Goal: Contribute content: Add original content to the website for others to see

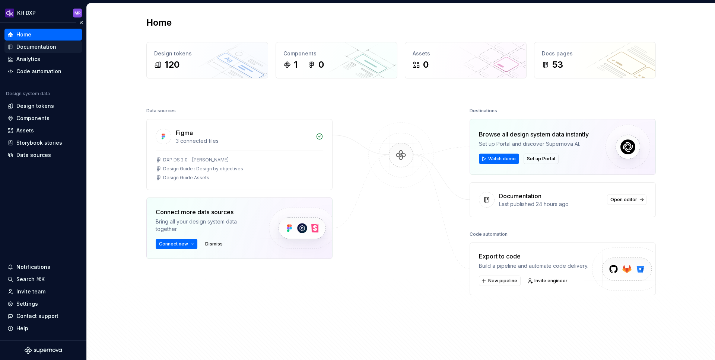
click at [28, 47] on div "Documentation" at bounding box center [36, 46] width 40 height 7
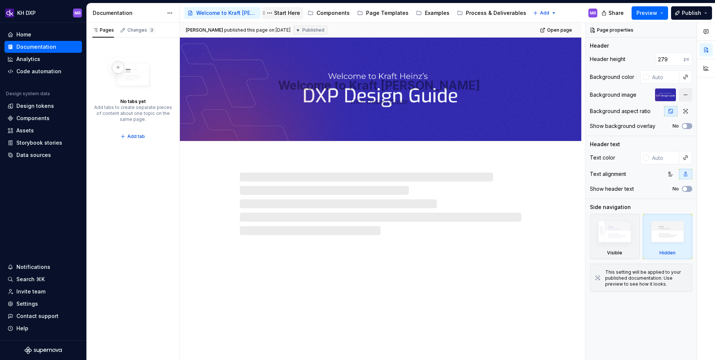
click at [300, 10] on div "Start Here" at bounding box center [282, 13] width 41 height 12
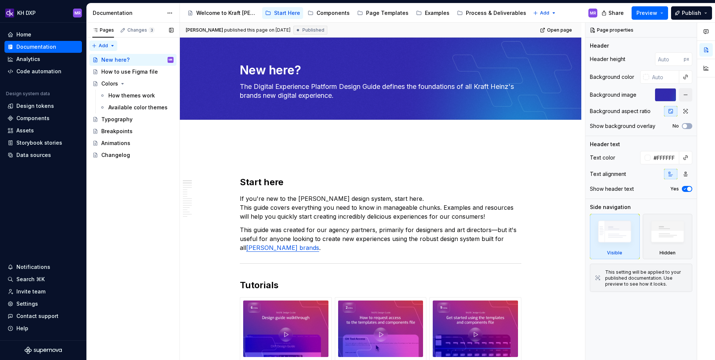
click at [97, 42] on div "Pages Changes 3 Add Accessibility guide for tree Page tree. Navigate the tree w…" at bounding box center [132, 192] width 93 height 338
click at [111, 59] on div "New page" at bounding box center [127, 60] width 48 height 7
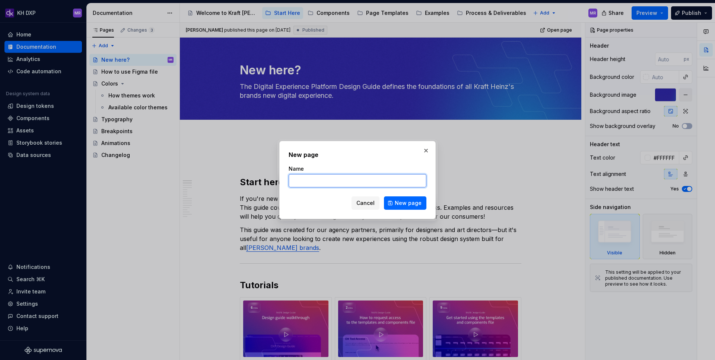
type textarea "*"
type input "Campaign Landing Page Best Practices"
click at [404, 200] on span "New page" at bounding box center [408, 203] width 27 height 7
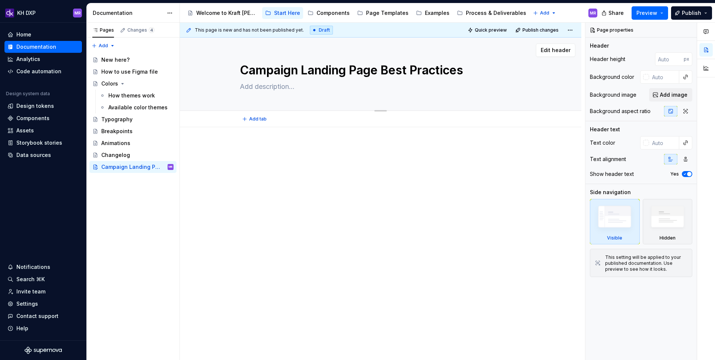
click at [284, 85] on textarea at bounding box center [378, 87] width 281 height 12
paste textarea "The Digital Experience Platform (DXP) powers our campaign landing pages. We’ve …"
type textarea "*"
type textarea "The Digital Experience Platform (DXP) powers our campaign landing pages. We’ve …"
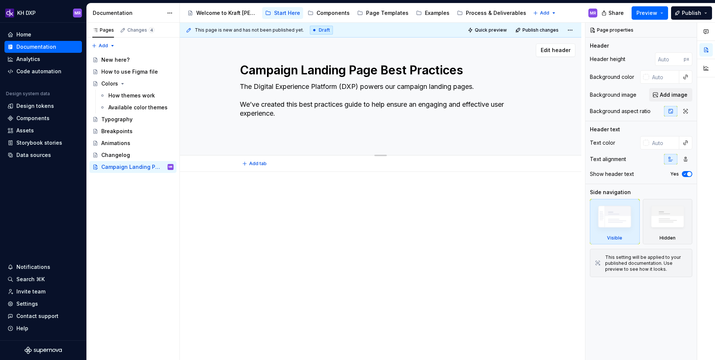
type textarea "*"
type textarea "The Digital Experience Platform (DXP) powers our campaign landing pages. We’ve …"
type textarea "*"
drag, startPoint x: 240, startPoint y: 105, endPoint x: 234, endPoint y: 88, distance: 17.4
click at [234, 87] on div "Campaign Landing Page Best Practices The Digital Experience Platform (DXP) powe…" at bounding box center [381, 92] width 342 height 109
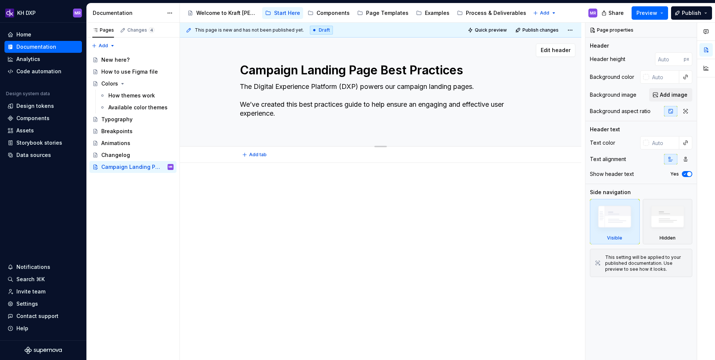
type textarea "The Digital Experience Platform (DXP) powers our campaign landing pages. We’ve …"
click at [239, 100] on div "Campaign Landing Page Best Practices The Digital Experience Platform (DXP) powe…" at bounding box center [381, 92] width 342 height 109
click at [307, 124] on textarea "The Digital Experience Platform (DXP) powers our campaign landing pages. We’ve …" at bounding box center [378, 105] width 281 height 48
type textarea "*"
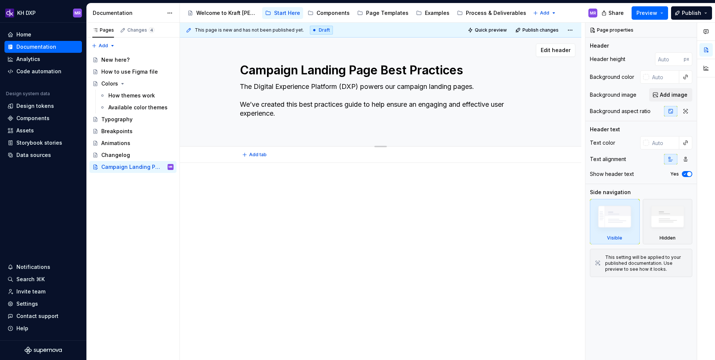
type textarea "The Digital Experience Platform (DXP) powers our campaign landing pages. We’ve …"
type textarea "*"
type textarea "The Digital Experience Platform (DXP) powers our campaign landing pages. We’ve …"
click at [295, 193] on div at bounding box center [380, 186] width 281 height 28
click at [270, 149] on button "Add tab" at bounding box center [255, 146] width 30 height 10
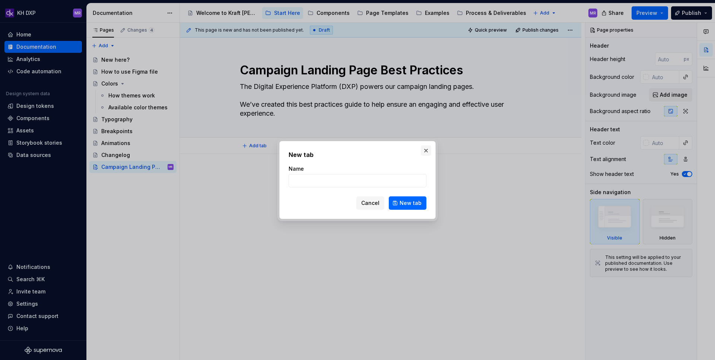
click at [426, 151] on button "button" at bounding box center [426, 151] width 10 height 10
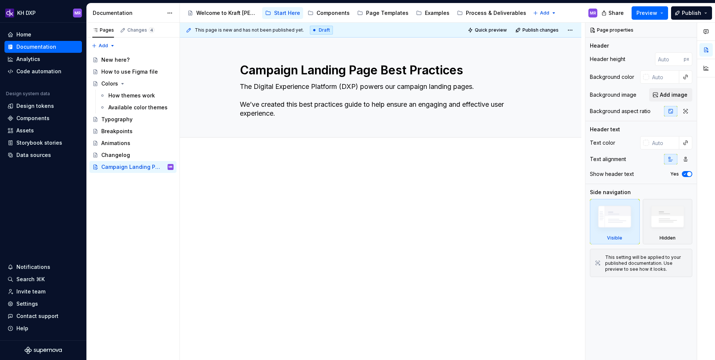
click at [350, 174] on p at bounding box center [380, 176] width 281 height 9
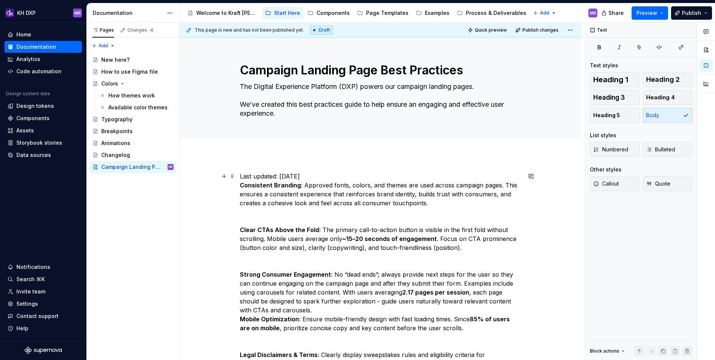
drag, startPoint x: 351, startPoint y: 176, endPoint x: 197, endPoint y: 176, distance: 153.7
copy p "Last updated: [DATE]"
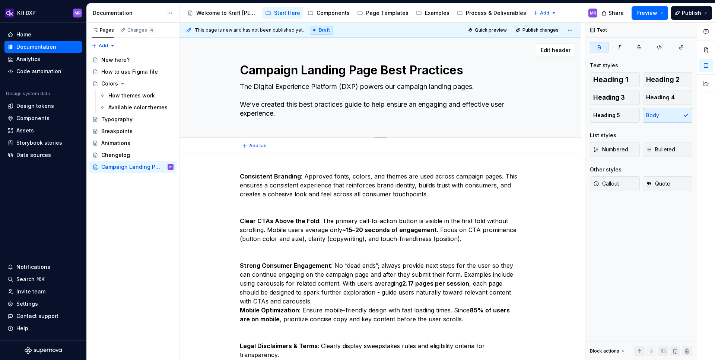
click at [290, 114] on textarea "The Digital Experience Platform (DXP) powers our campaign landing pages. We’ve …" at bounding box center [378, 100] width 281 height 39
type textarea "*"
type textarea "The Digital Experience Platform (DXP) powers our campaign landing pages. We’ve …"
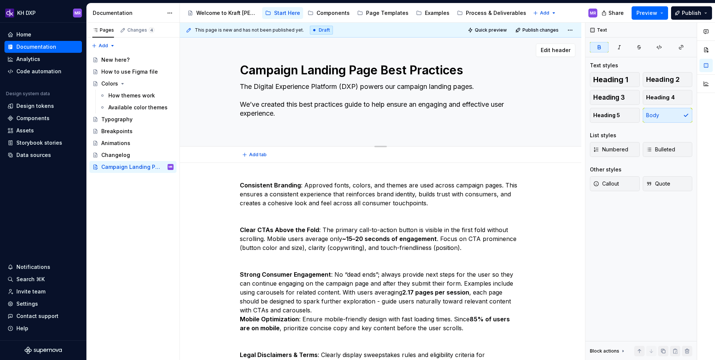
type textarea "*"
type textarea "The Digital Experience Platform (DXP) powers our campaign landing pages. We’ve …"
paste textarea "Last updated: [DATE]"
type textarea "*"
type textarea "The Digital Experience Platform (DXP) powers our campaign landing pages. We’ve …"
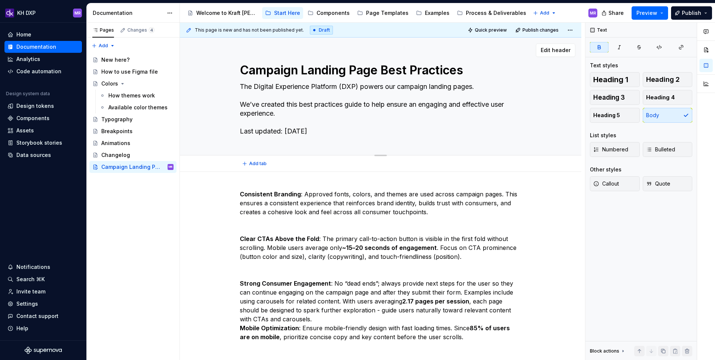
click at [330, 131] on textarea "The Digital Experience Platform (DXP) powers our campaign landing pages. We’ve …" at bounding box center [378, 109] width 281 height 57
type textarea "*"
type textarea "The Digital Experience Platform (DXP) powers our campaign landing pages. We’ve …"
type textarea "*"
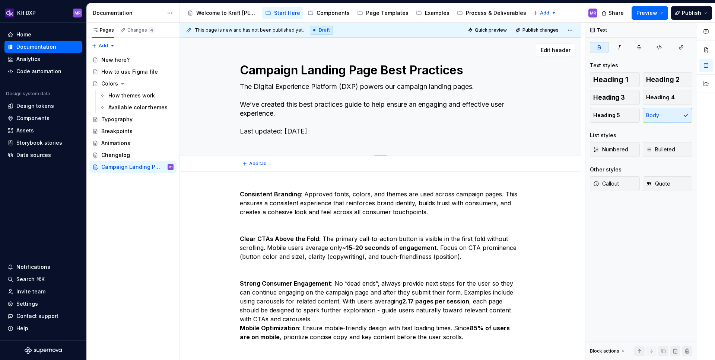
type textarea "The Digital Experience Platform (DXP) powers our campaign landing pages. We’ve …"
type textarea "*"
type textarea "The Digital Experience Platform (DXP) powers our campaign landing pages. We’ve …"
type textarea "*"
type textarea "The Digital Experience Platform (DXP) powers our campaign landing pages. We’ve …"
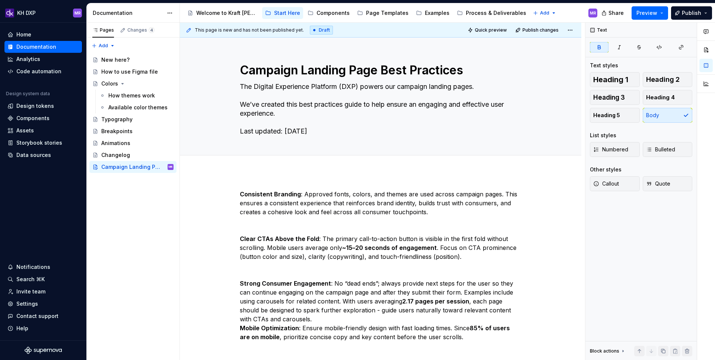
type textarea "*"
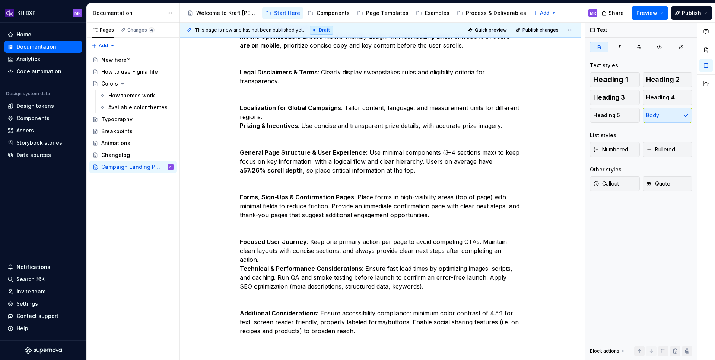
scroll to position [384, 0]
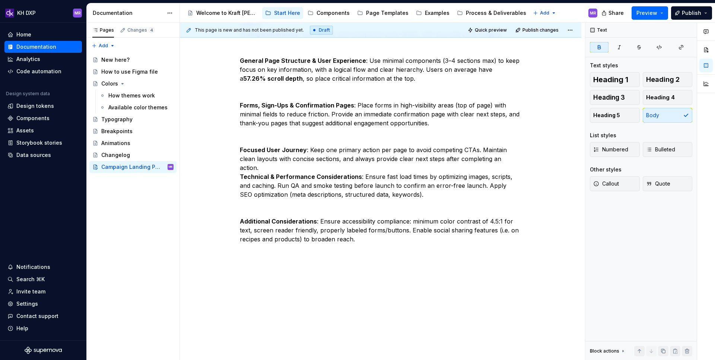
type textarea "The Digital Experience Platform (DXP) powers our campaign landing pages. We’ve …"
click at [291, 301] on div "Consistent Branding : Approved fonts, colors, and themes are used across campai…" at bounding box center [380, 74] width 401 height 573
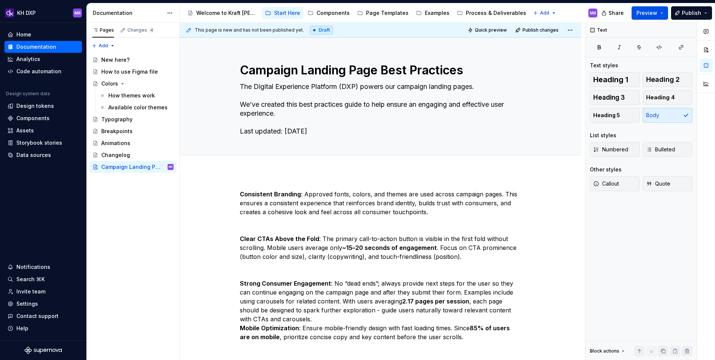
click at [644, 13] on span "Preview" at bounding box center [646, 12] width 21 height 7
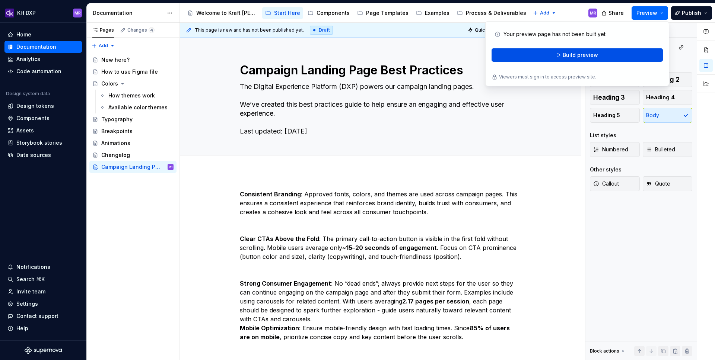
click at [582, 55] on span "Build preview" at bounding box center [579, 54] width 35 height 7
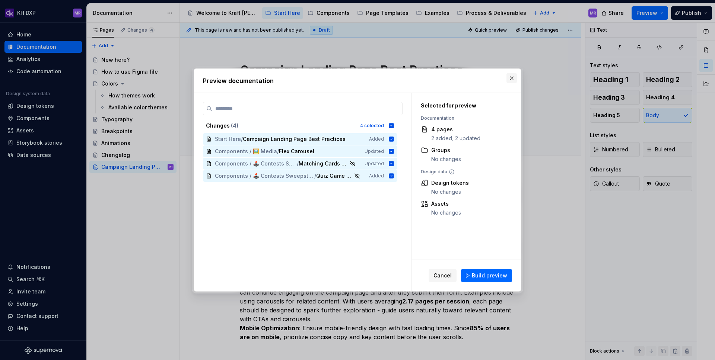
click at [508, 77] on button "button" at bounding box center [511, 78] width 10 height 10
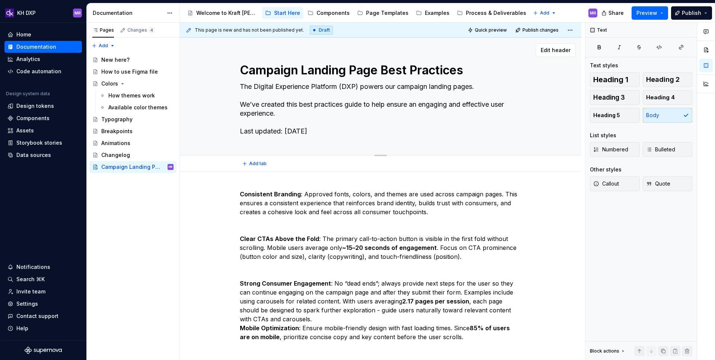
click at [245, 132] on textarea "The Digital Experience Platform (DXP) powers our campaign landing pages. We’ve …" at bounding box center [378, 109] width 281 height 57
click at [243, 132] on textarea "The Digital Experience Platform (DXP) powers our campaign landing pages. We’ve …" at bounding box center [378, 109] width 281 height 57
type textarea "*"
type textarea "The Digital Experience Platform (DXP) powers our campaign landing pages. We’ve …"
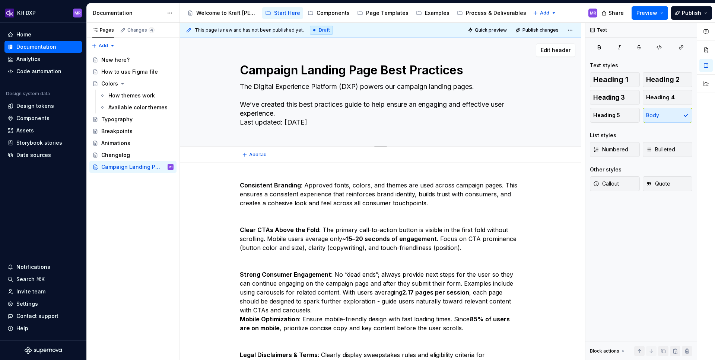
type textarea "*"
type textarea "The Digital Experience Platform (DXP) powers our campaign landing pages. We’ve …"
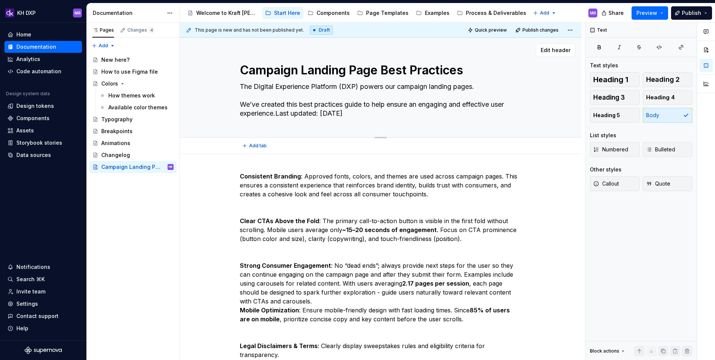
type textarea "*"
type textarea "The Digital Experience Platform (DXP) powers our campaign landing pages. We’ve …"
type textarea "*"
type textarea "The Digital Experience Platform (DXP) powers our campaign landing pages. We’ve …"
click at [697, 10] on span "Publish" at bounding box center [691, 12] width 19 height 7
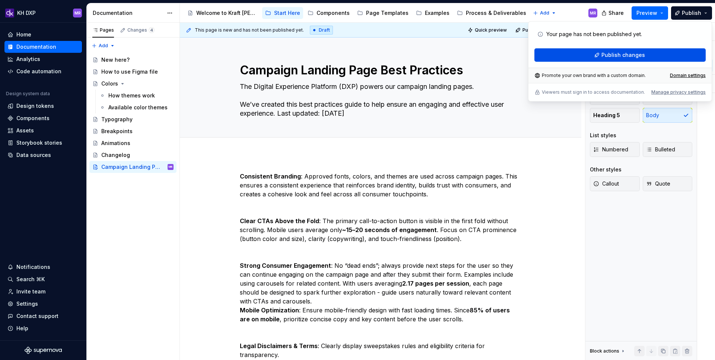
click at [643, 54] on span "Publish changes" at bounding box center [623, 54] width 44 height 7
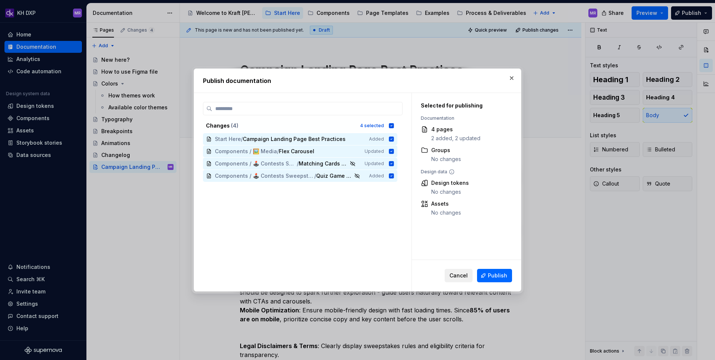
click at [468, 272] on button "Cancel" at bounding box center [458, 275] width 28 height 13
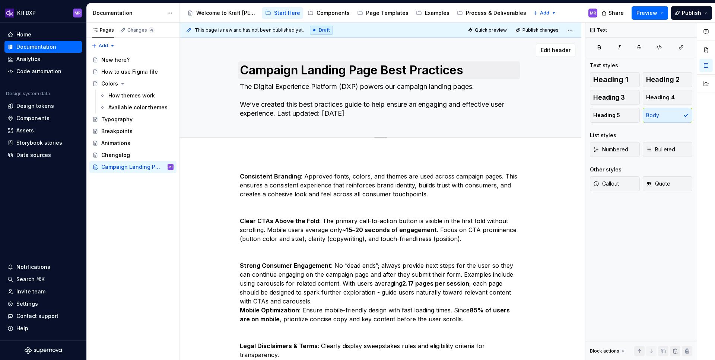
type textarea "*"
